Goal: Communication & Community: Answer question/provide support

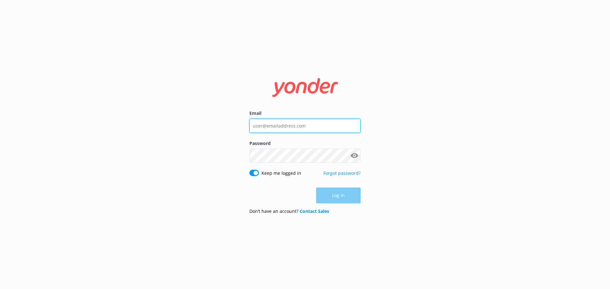
type input "info@glenorchyair.co.nz"
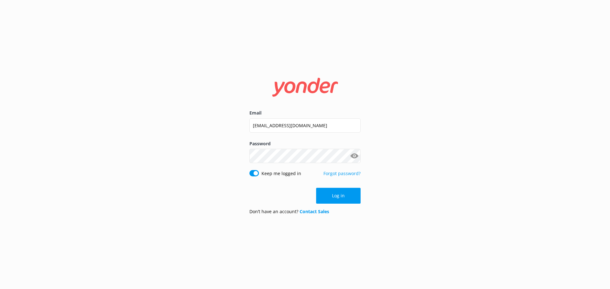
click at [333, 200] on div "Log in" at bounding box center [304, 196] width 111 height 16
click at [333, 200] on button "Log in" at bounding box center [338, 196] width 44 height 16
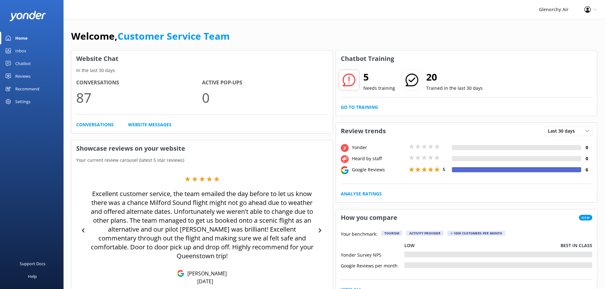
click at [27, 49] on link "Inbox" at bounding box center [32, 50] width 64 height 13
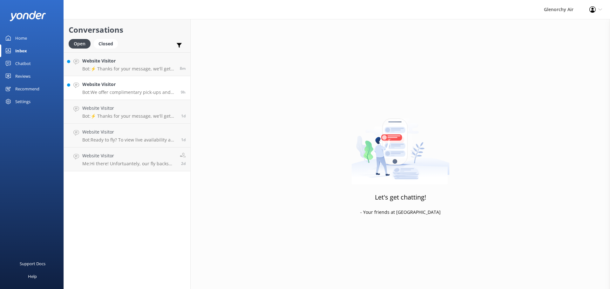
click at [108, 90] on p "Bot: We offer complimentary pick-ups and drop-offs within Central Queenstown. P…" at bounding box center [129, 93] width 94 height 6
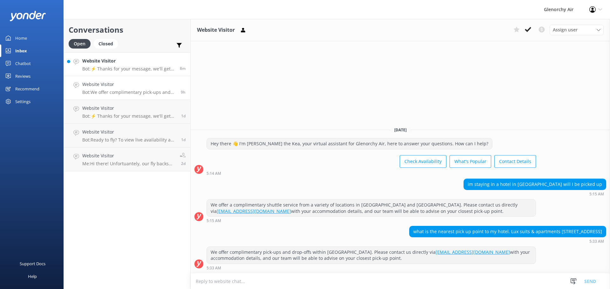
click at [153, 67] on p "Bot: ⚡ Thanks for your message, we'll get back to you as soon as we can. You're…" at bounding box center [128, 69] width 93 height 6
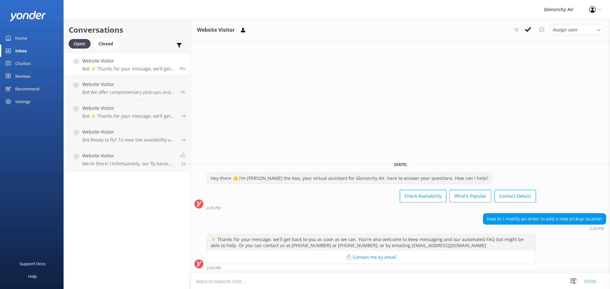
click at [473, 277] on textarea at bounding box center [400, 282] width 419 height 16
click at [319, 282] on textarea "hi there, do you have a booking reference? and where wouyld youlike to be picke…" at bounding box center [400, 282] width 419 height 16
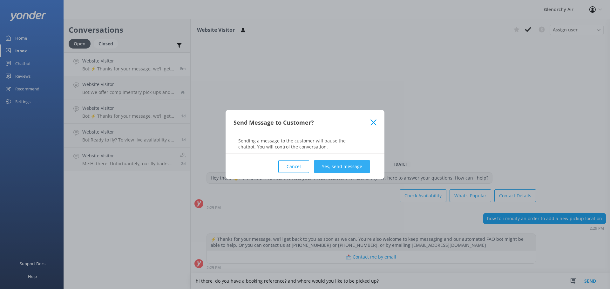
type textarea "hi there, do you have a booking reference? and where would you like to be picke…"
click at [330, 169] on button "Yes, send message" at bounding box center [342, 166] width 56 height 13
